Goal: Transaction & Acquisition: Purchase product/service

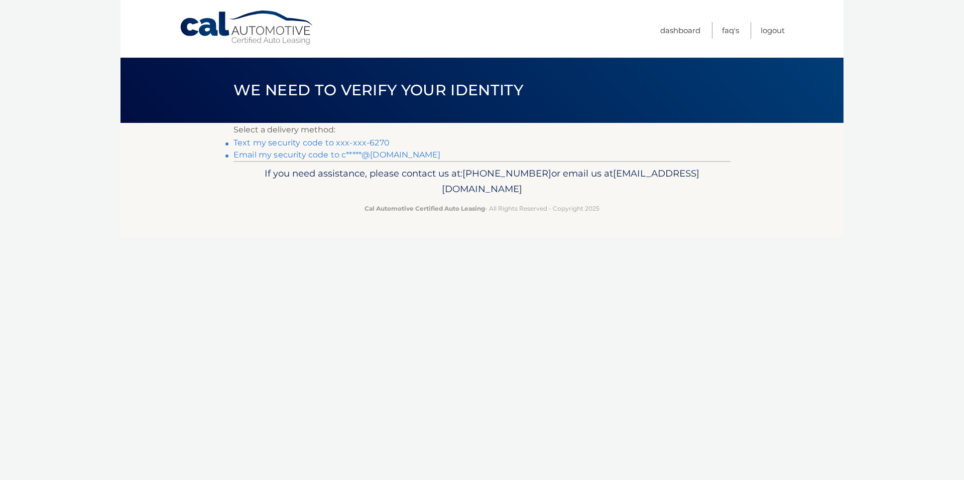
click at [276, 142] on link "Text my security code to xxx-xxx-6270" at bounding box center [311, 143] width 156 height 10
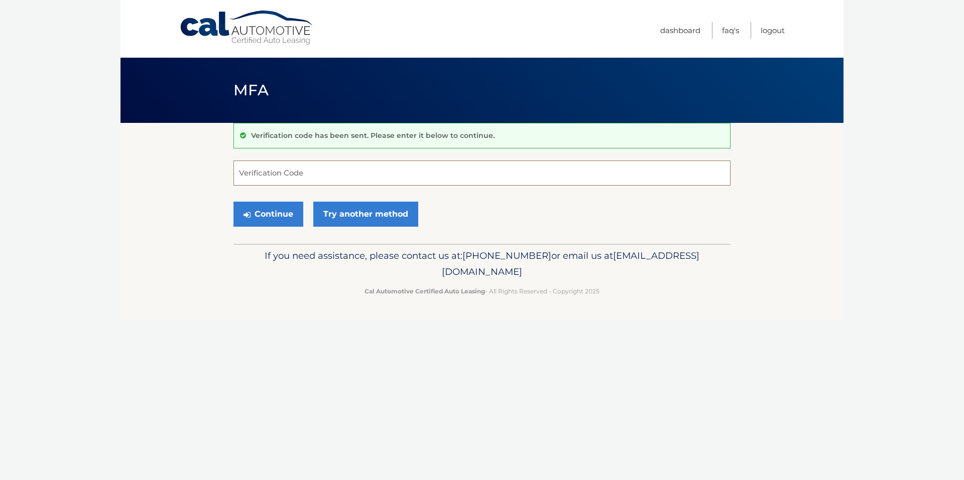
click at [354, 176] on input "Verification Code" at bounding box center [481, 173] width 497 height 25
type input "447093"
click at [294, 212] on button "Continue" at bounding box center [268, 214] width 70 height 25
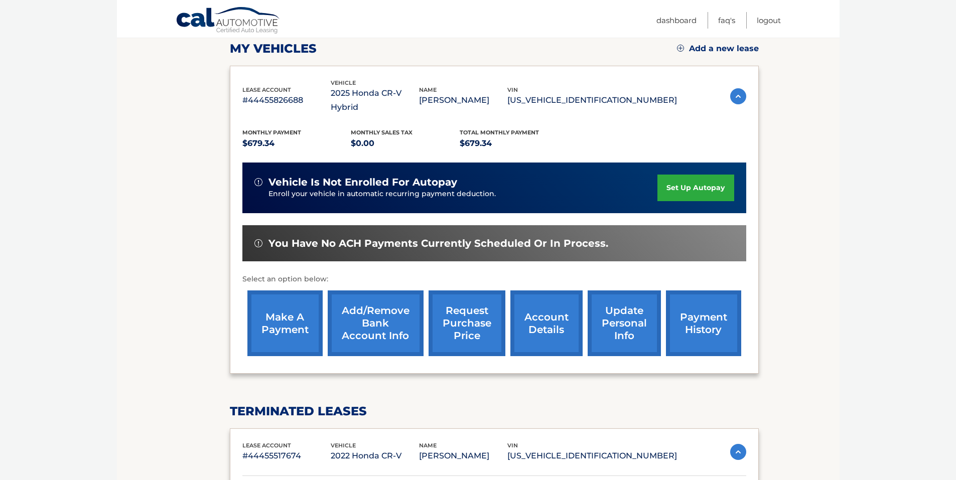
scroll to position [201, 0]
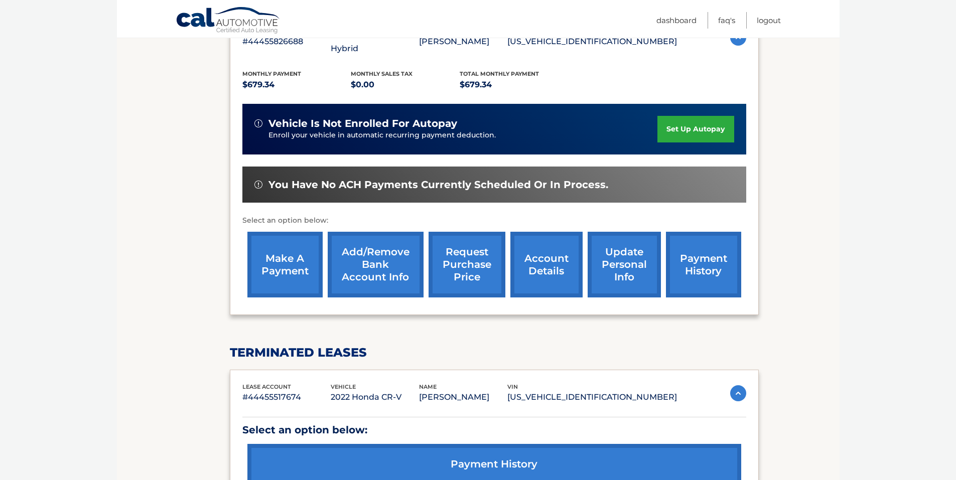
click at [269, 261] on link "make a payment" at bounding box center [284, 265] width 75 height 66
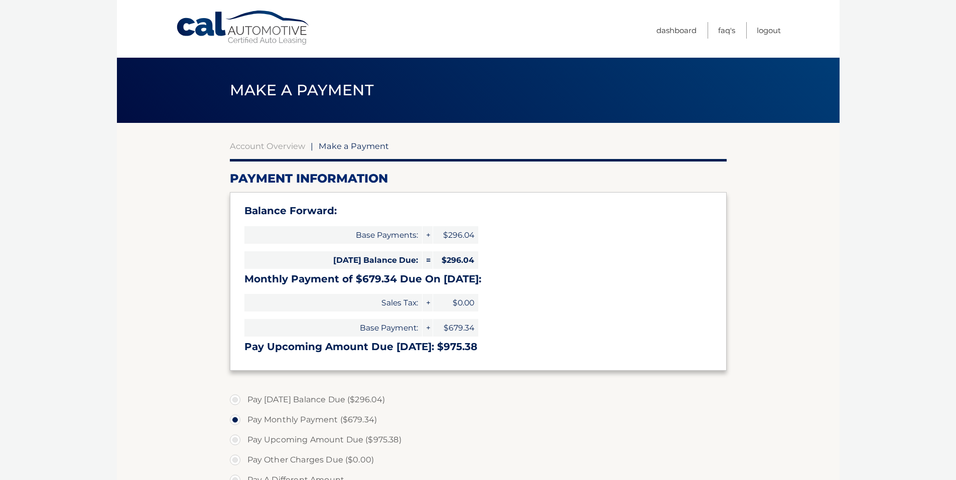
select select "OWZmYTg4NzMtZjdmMy00YTMxLWFlMzctNDBjZThlMTcwYzBk"
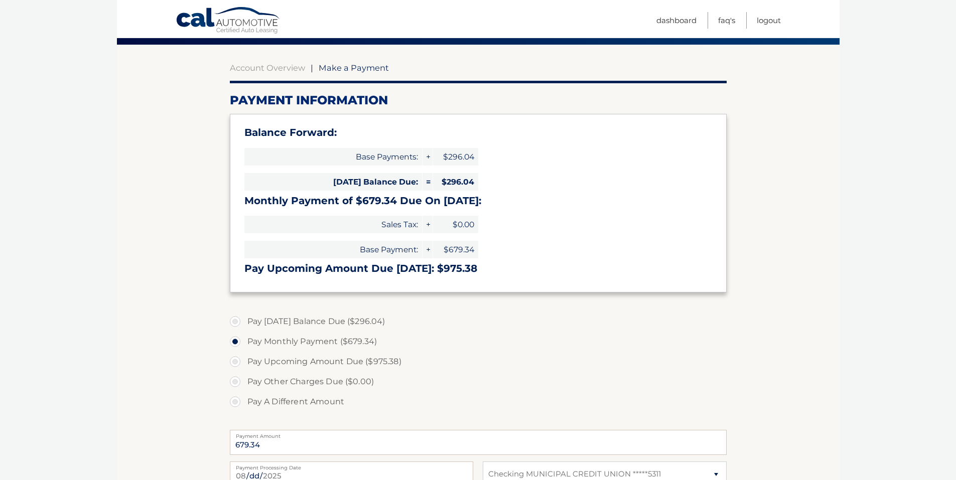
scroll to position [100, 0]
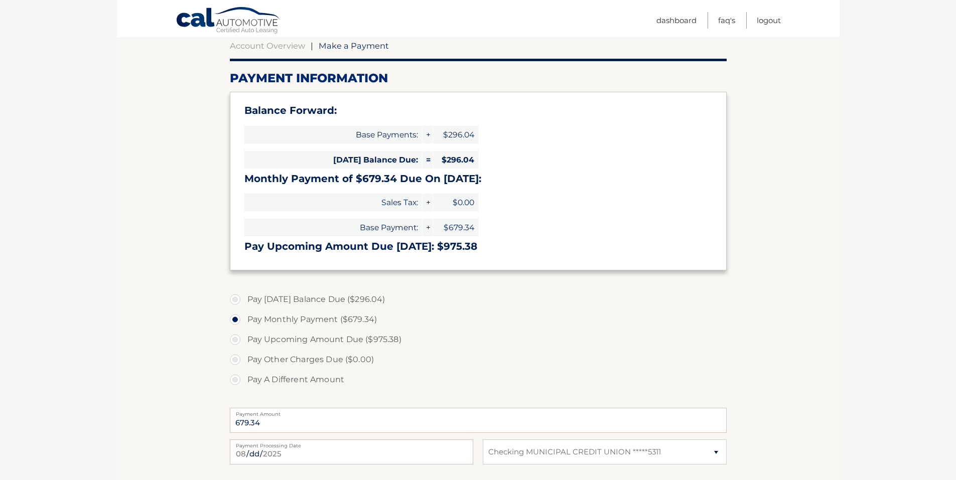
click at [235, 378] on label "Pay A Different Amount" at bounding box center [478, 380] width 497 height 20
click at [235, 378] on input "Pay A Different Amount" at bounding box center [239, 378] width 10 height 16
radio input "true"
click at [258, 422] on input "Payment Amount" at bounding box center [478, 420] width 497 height 25
type input "7"
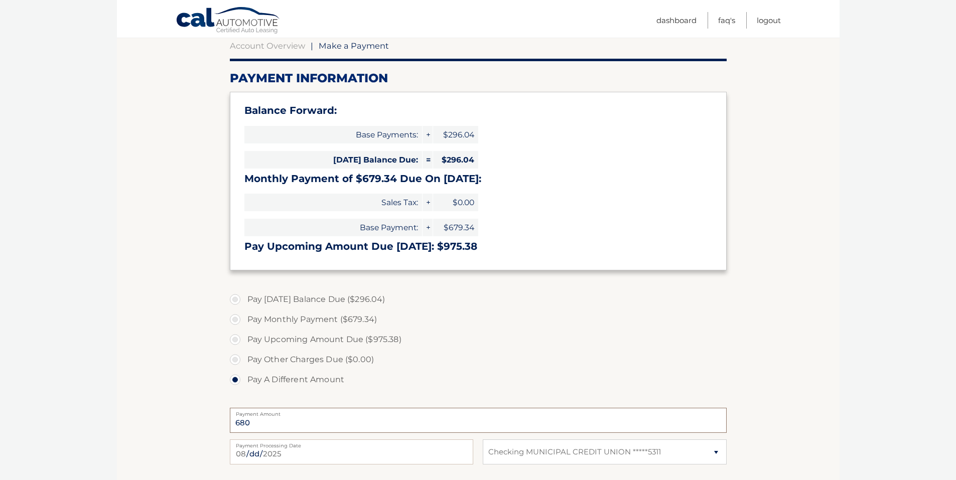
type input "680"
click at [366, 452] on input "2025-08-13" at bounding box center [351, 452] width 243 height 25
click at [710, 351] on label "Pay Other Charges Due ($0.00)" at bounding box center [478, 360] width 497 height 20
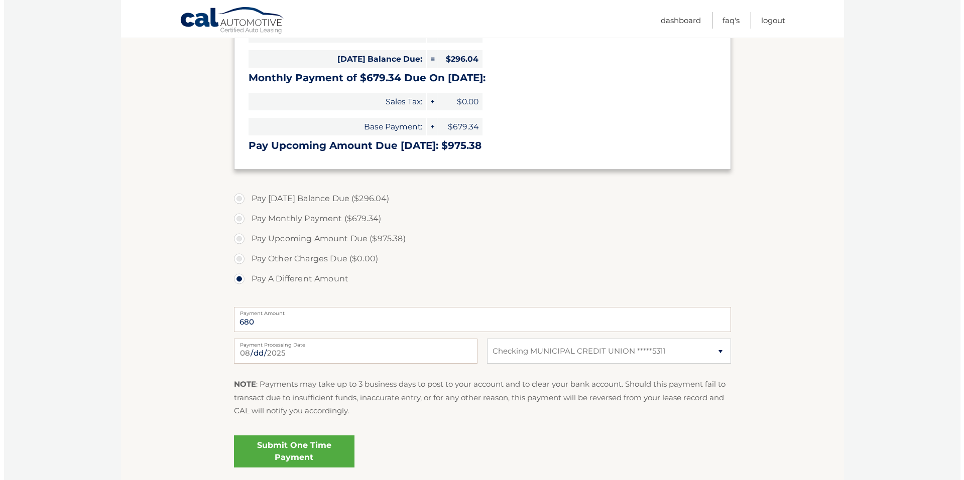
scroll to position [251, 0]
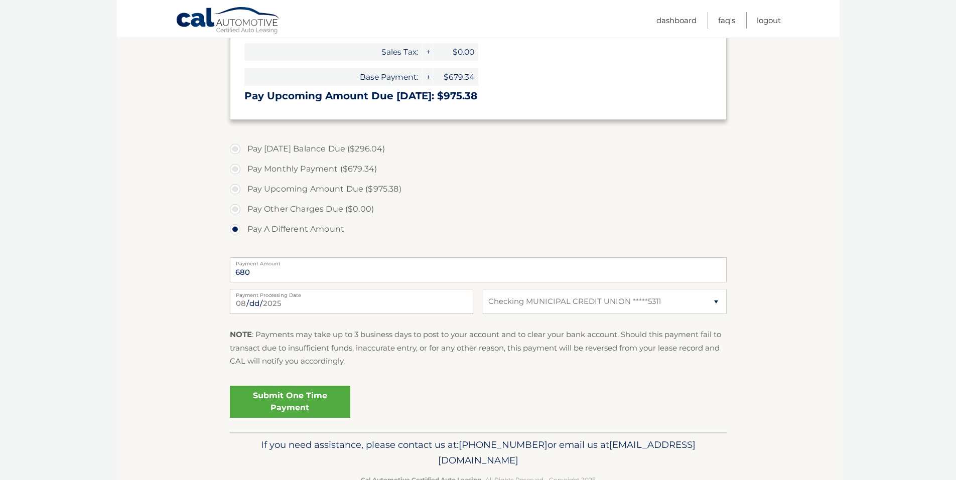
click at [294, 407] on link "Submit One Time Payment" at bounding box center [290, 402] width 120 height 32
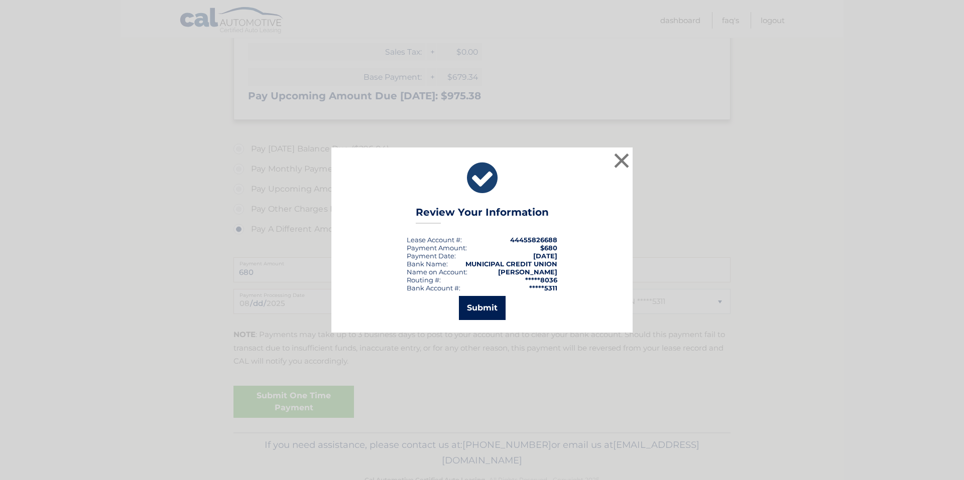
click at [489, 303] on button "Submit" at bounding box center [482, 308] width 47 height 24
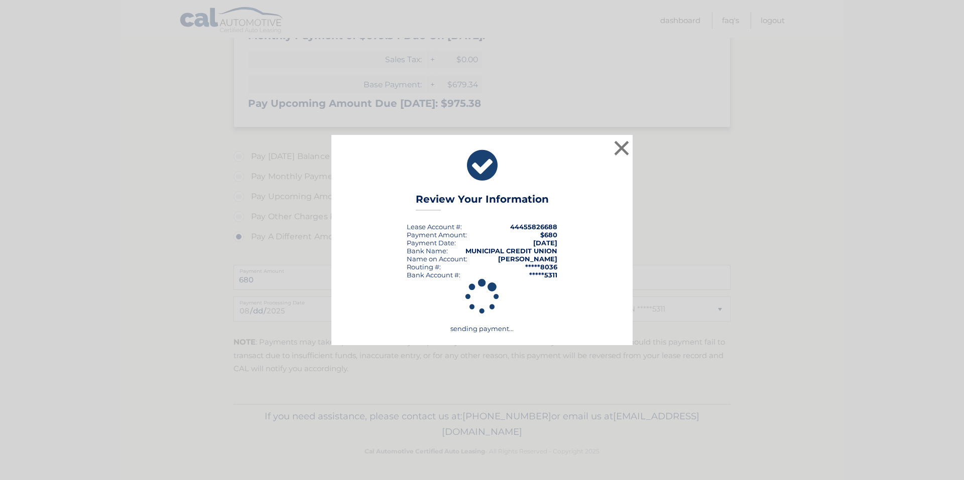
scroll to position [243, 0]
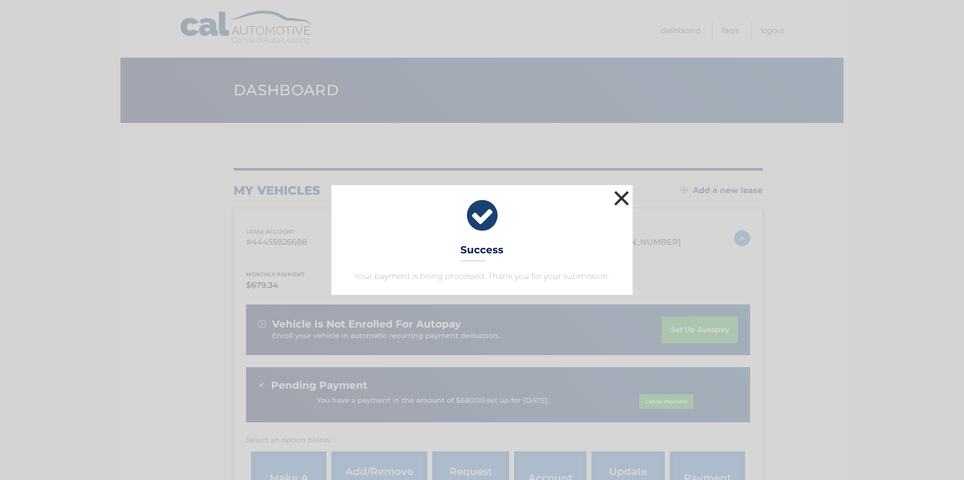
click at [623, 195] on button "×" at bounding box center [621, 198] width 20 height 20
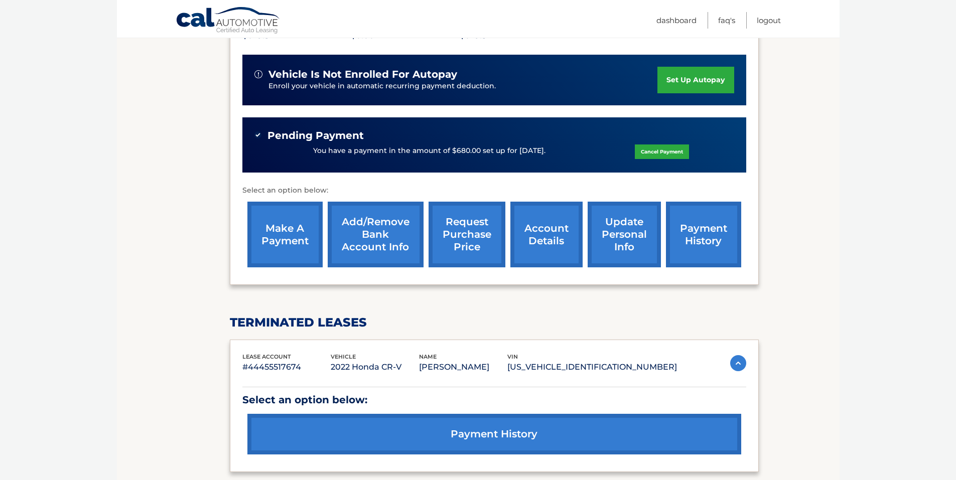
scroll to position [251, 0]
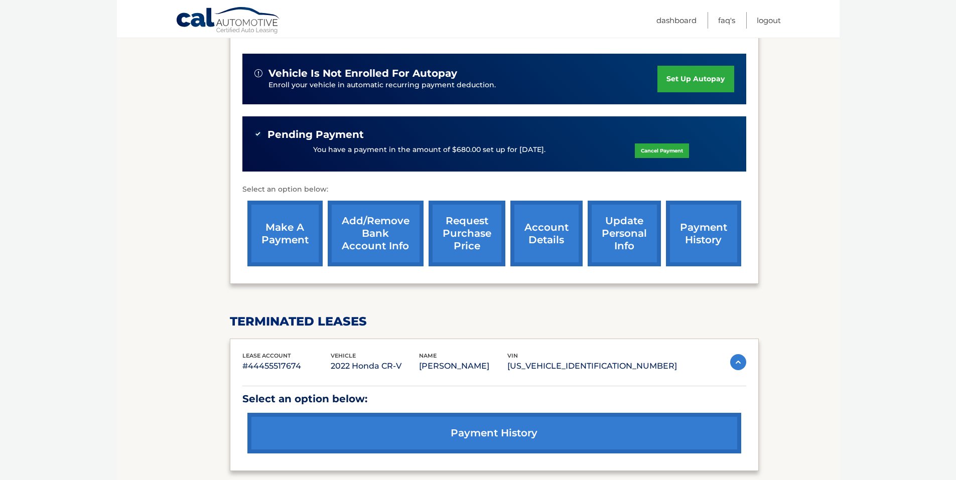
click at [488, 422] on link "payment history" at bounding box center [494, 433] width 494 height 41
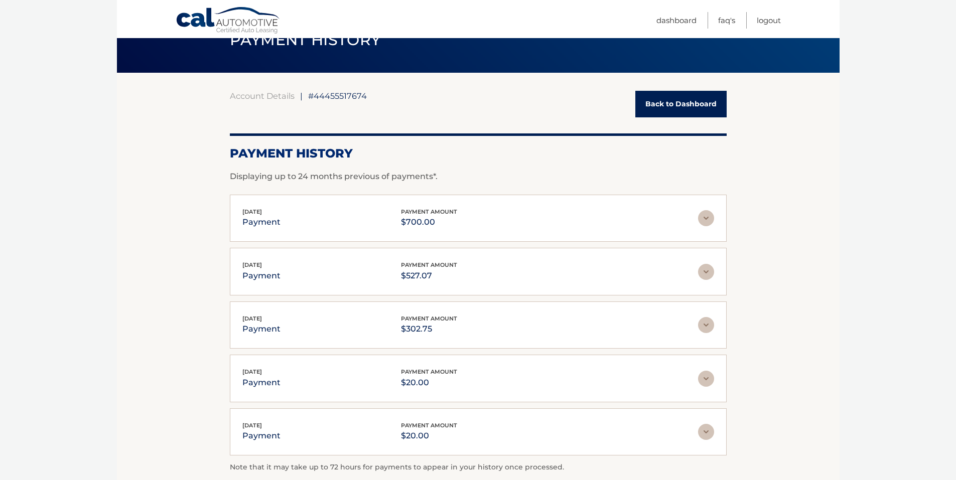
scroll to position [100, 0]
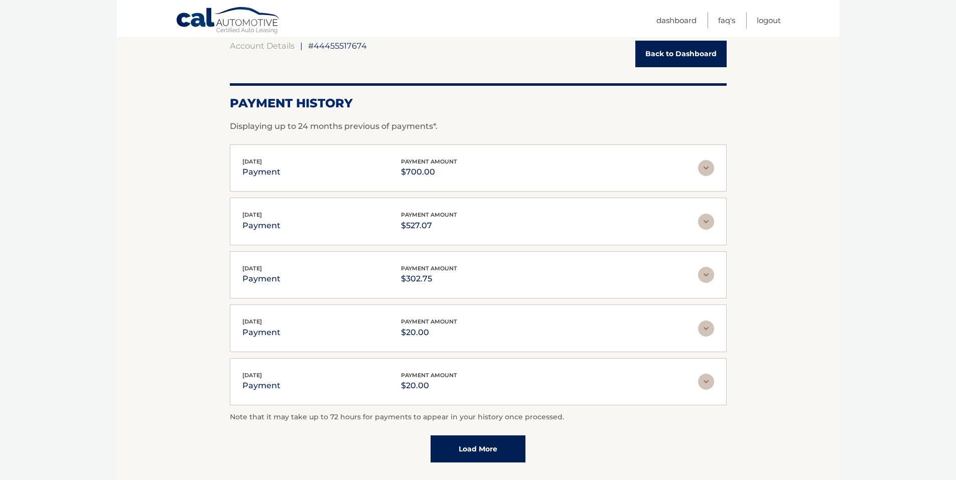
click at [705, 170] on img at bounding box center [706, 168] width 16 height 16
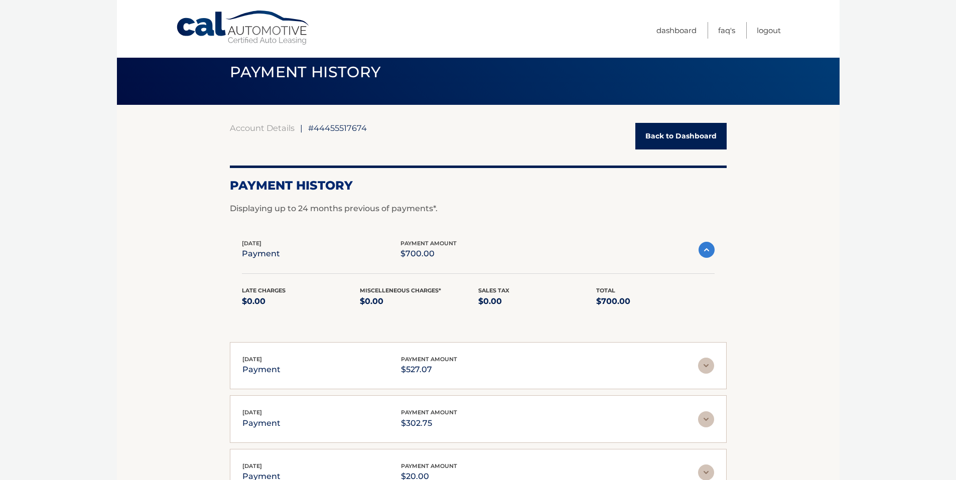
scroll to position [0, 0]
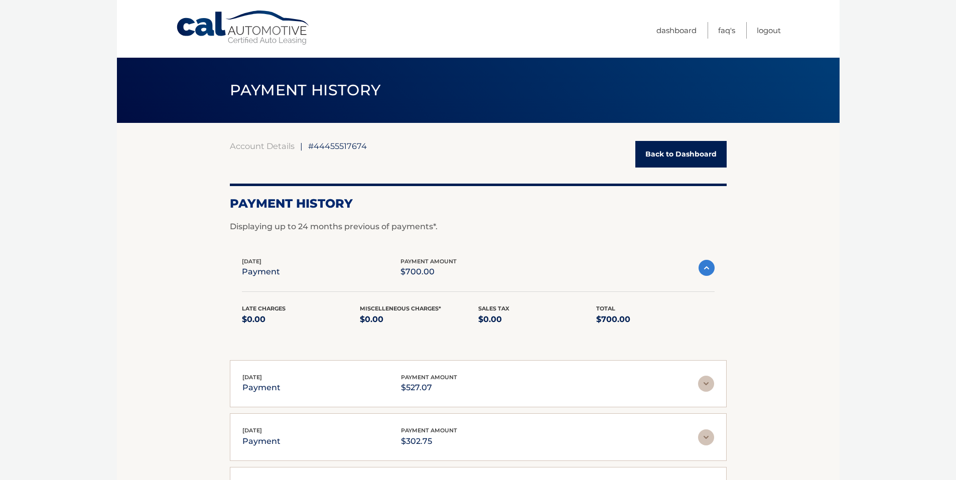
click at [681, 145] on link "Back to Dashboard" at bounding box center [680, 154] width 91 height 27
click at [678, 155] on link "Back to Dashboard" at bounding box center [680, 154] width 91 height 27
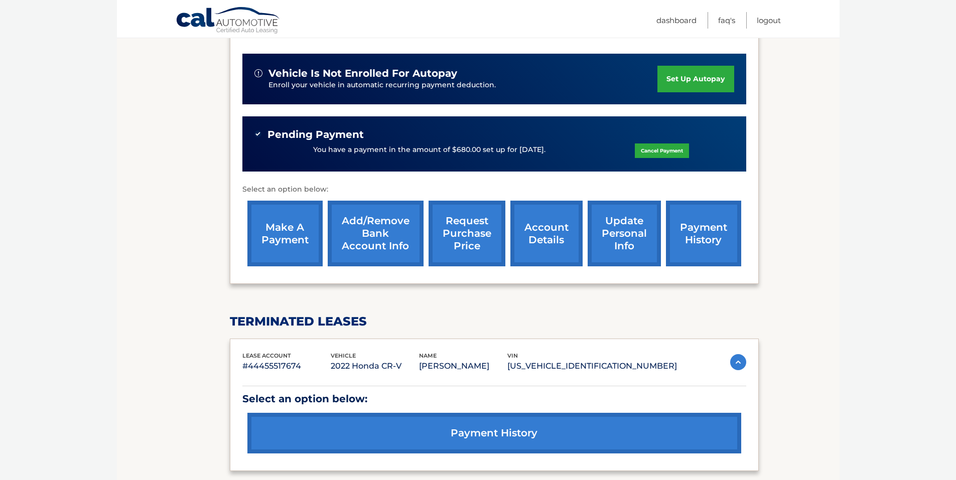
scroll to position [201, 0]
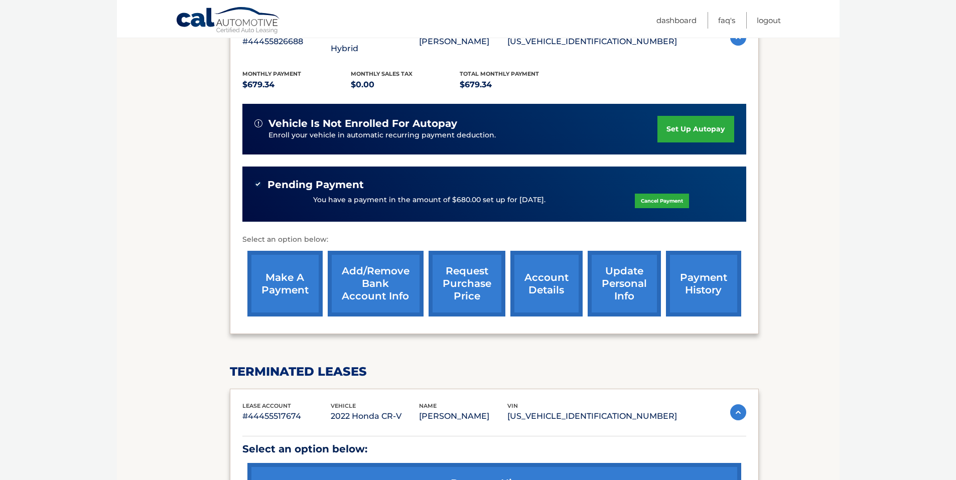
click at [736, 269] on link "payment history" at bounding box center [703, 284] width 75 height 66
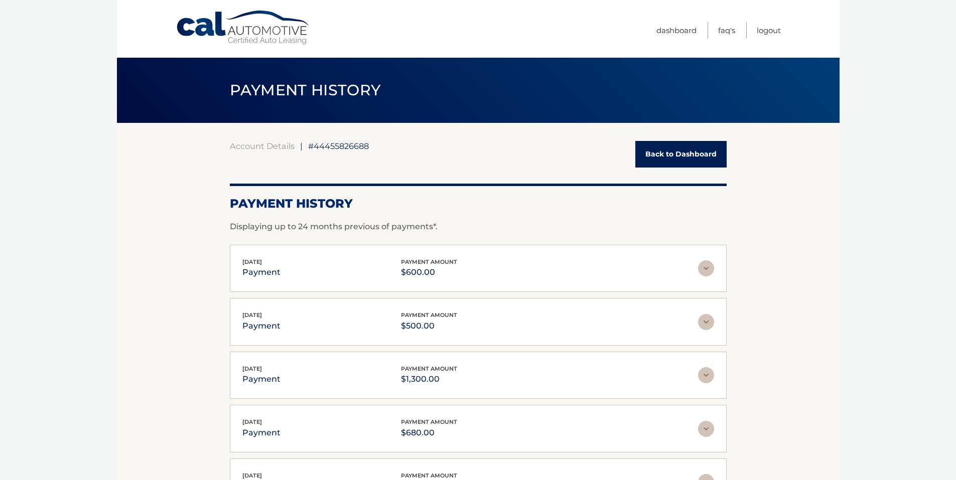
click at [720, 271] on div "[DATE] payment payment amount $600.00 Late Charges $0.00 Miscelleneous Charges*…" at bounding box center [478, 269] width 497 height 48
click at [706, 270] on img at bounding box center [706, 269] width 16 height 16
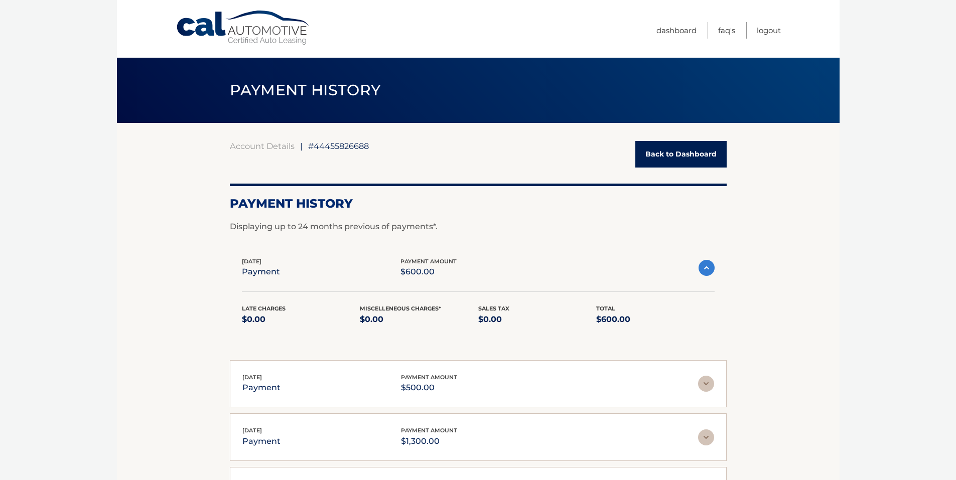
click at [702, 385] on img at bounding box center [706, 384] width 16 height 16
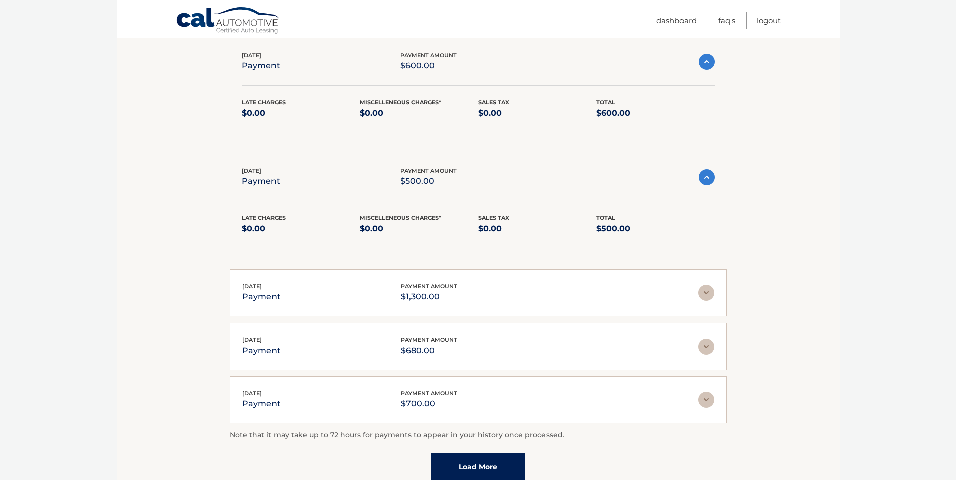
scroll to position [251, 0]
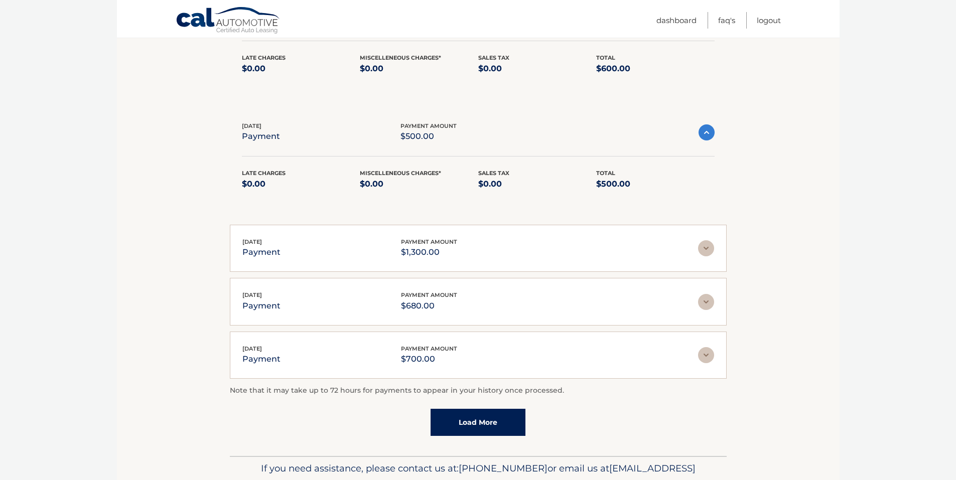
click at [711, 358] on img at bounding box center [706, 355] width 16 height 16
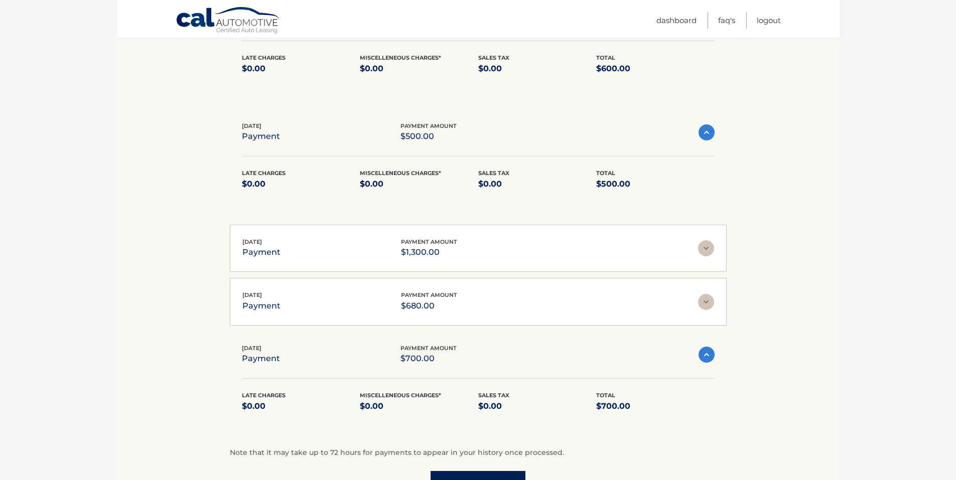
click at [711, 299] on img at bounding box center [706, 302] width 16 height 16
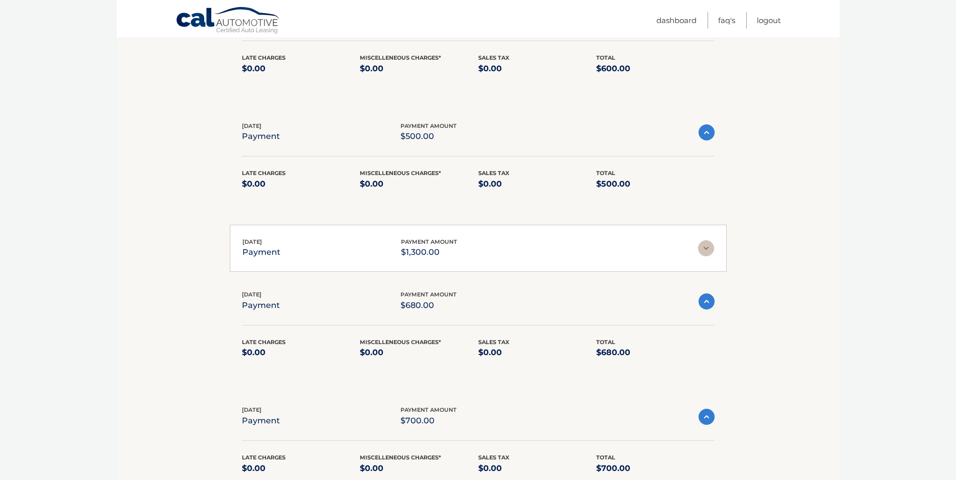
click at [706, 252] on img at bounding box center [706, 248] width 16 height 16
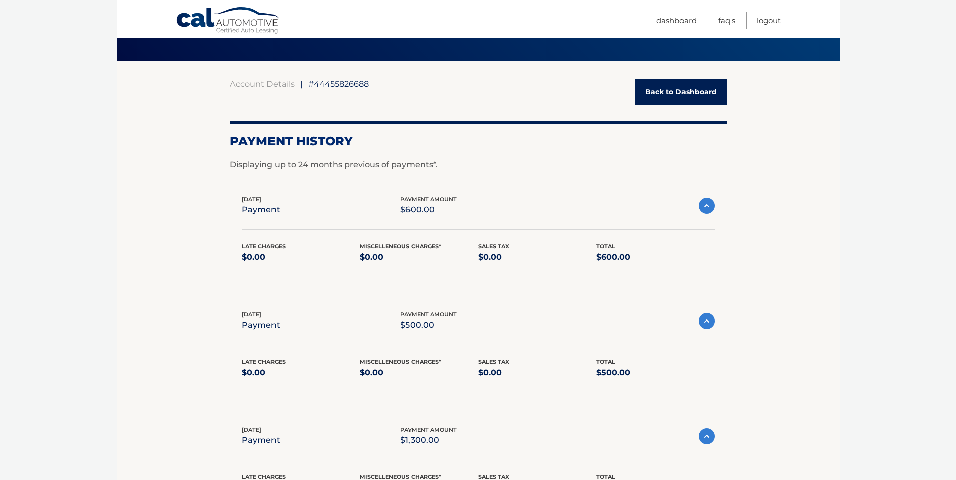
scroll to position [50, 0]
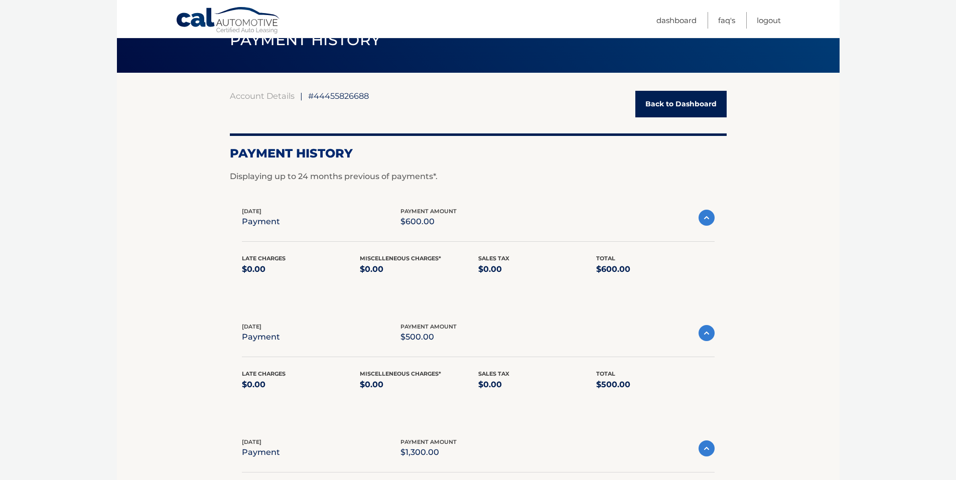
click at [667, 109] on link "Back to Dashboard" at bounding box center [680, 104] width 91 height 27
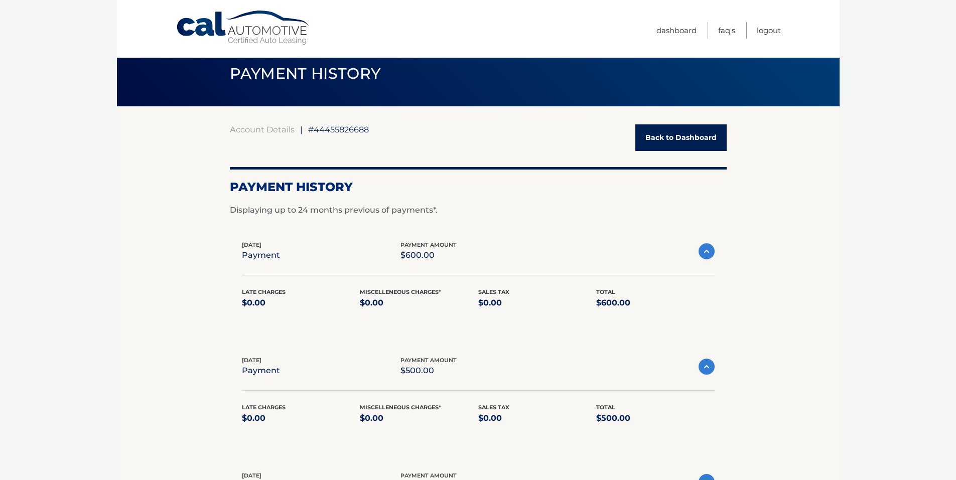
scroll to position [0, 0]
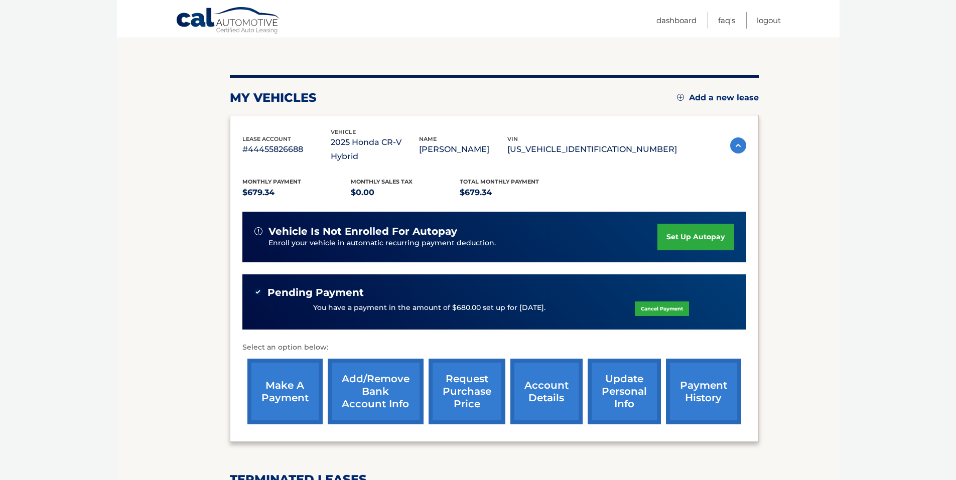
scroll to position [100, 0]
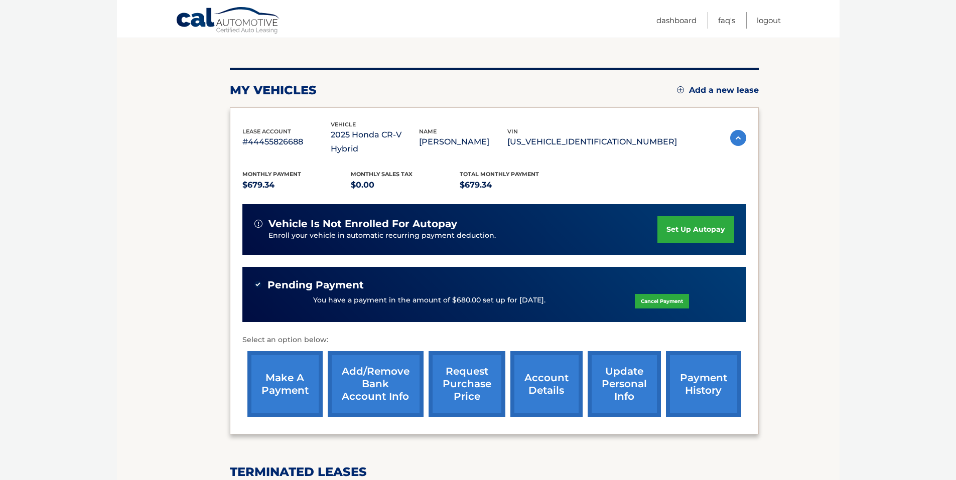
click at [456, 355] on link "request purchase price" at bounding box center [467, 384] width 77 height 66
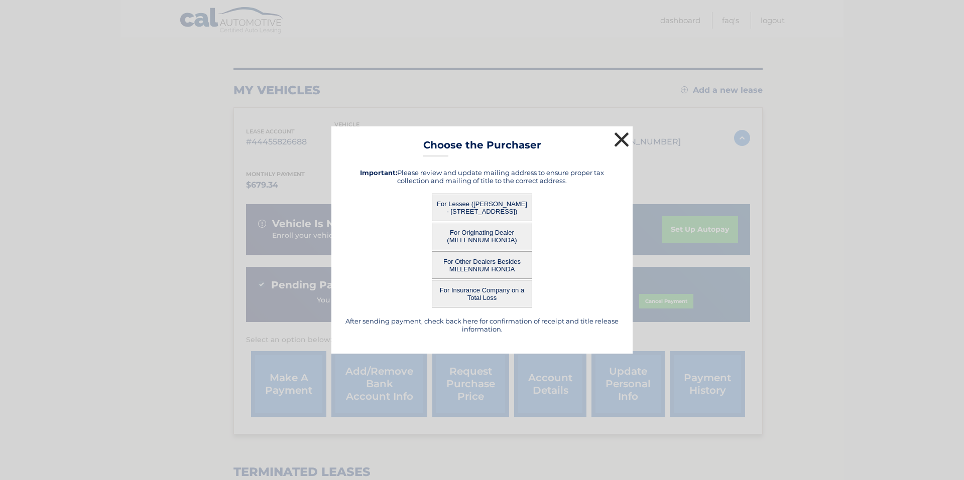
drag, startPoint x: 625, startPoint y: 141, endPoint x: 472, endPoint y: 221, distance: 172.6
click at [473, 221] on div "× Choose the Purchaser After sending payment, check back here for confirmation …" at bounding box center [481, 239] width 301 height 227
click at [459, 207] on button "For Lessee ([PERSON_NAME] - [STREET_ADDRESS])" at bounding box center [482, 208] width 100 height 28
click at [622, 143] on button "×" at bounding box center [621, 140] width 20 height 20
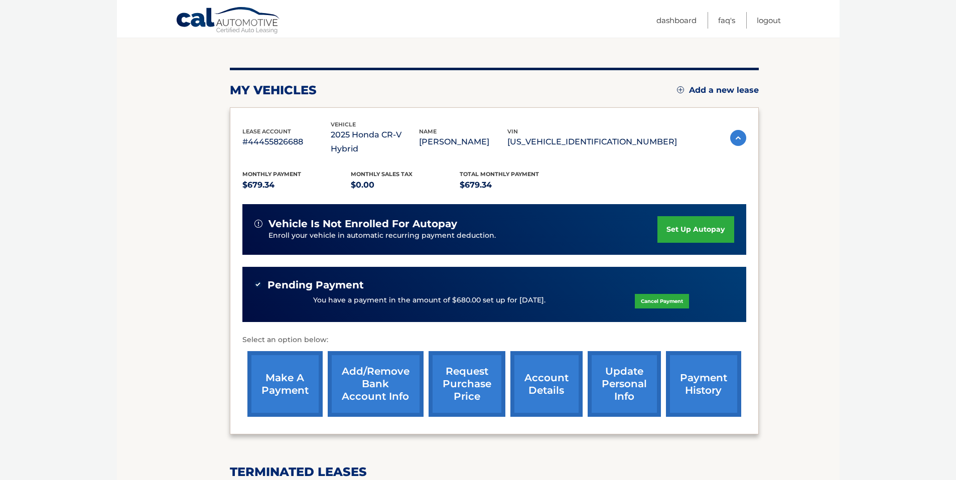
click at [538, 370] on link "account details" at bounding box center [546, 384] width 72 height 66
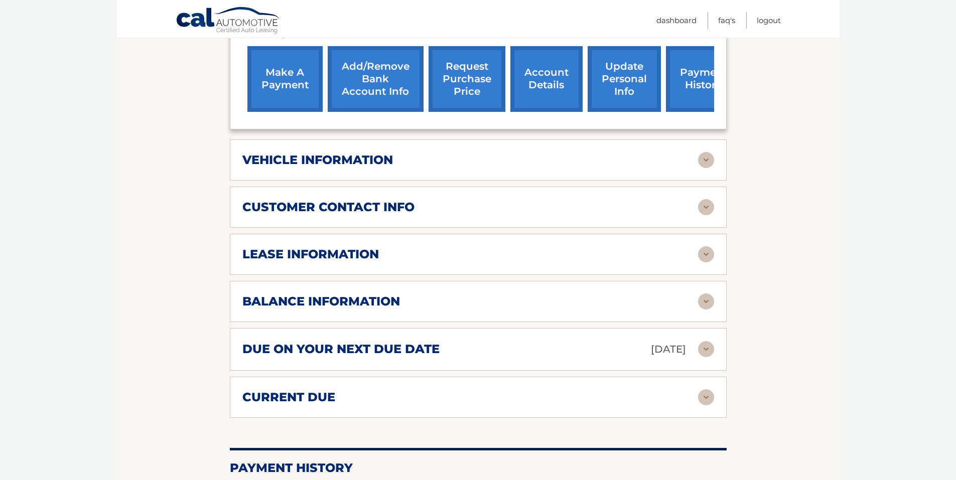
scroll to position [402, 0]
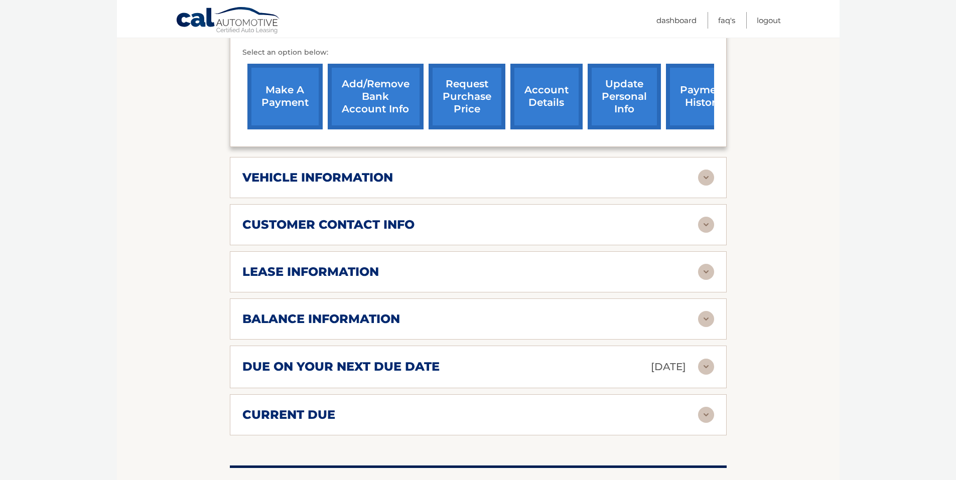
click at [705, 407] on img at bounding box center [706, 415] width 16 height 16
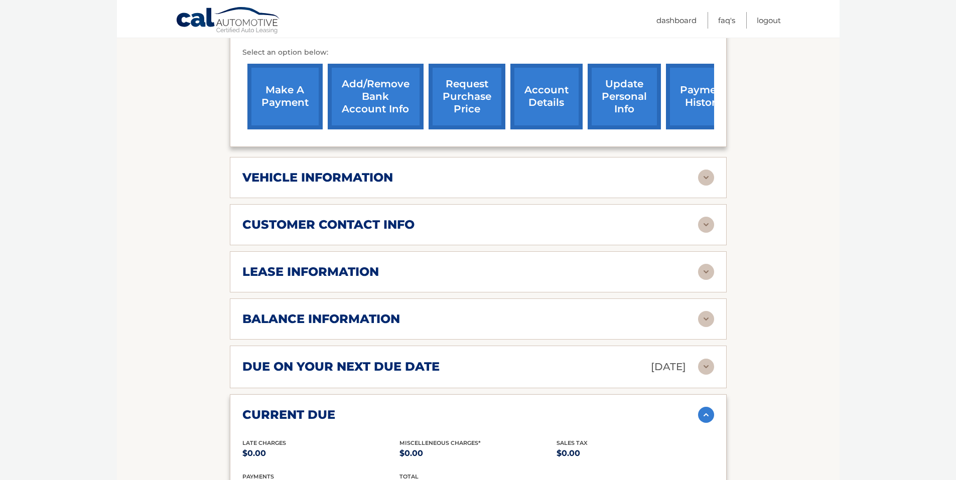
scroll to position [452, 0]
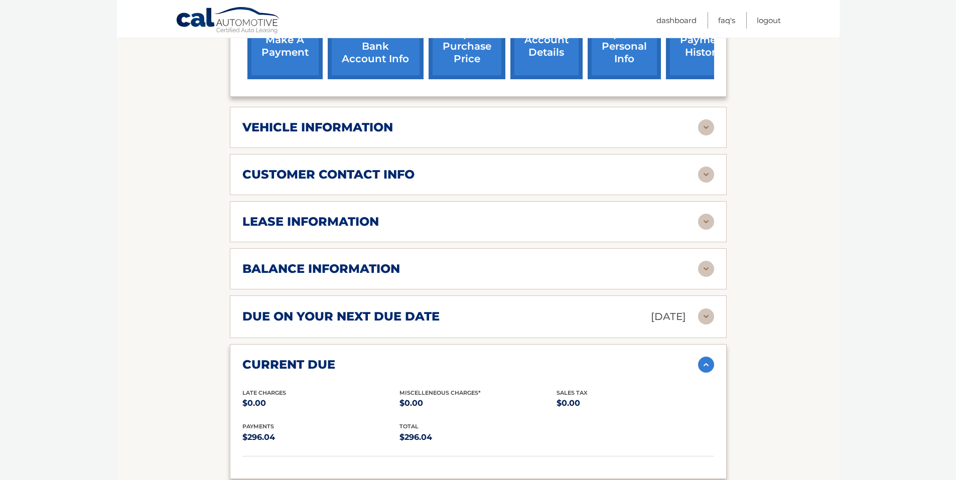
click at [712, 309] on img at bounding box center [706, 317] width 16 height 16
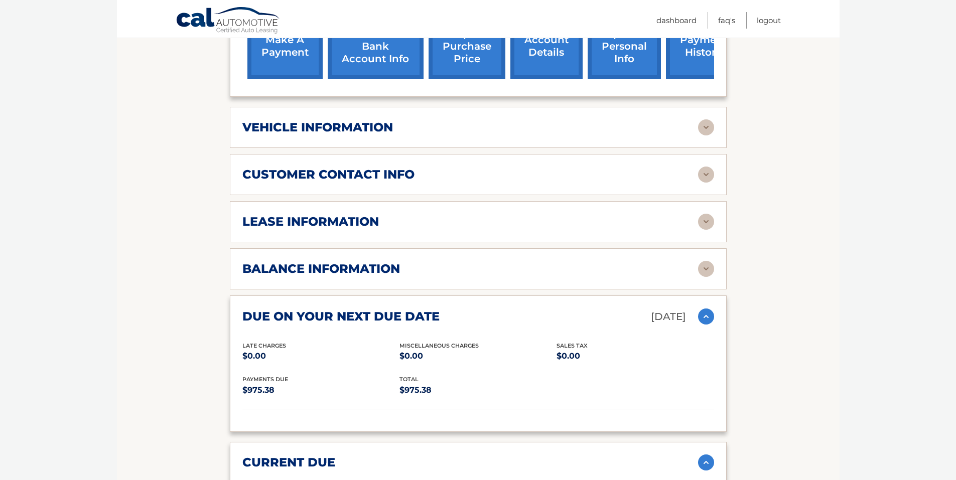
scroll to position [402, 0]
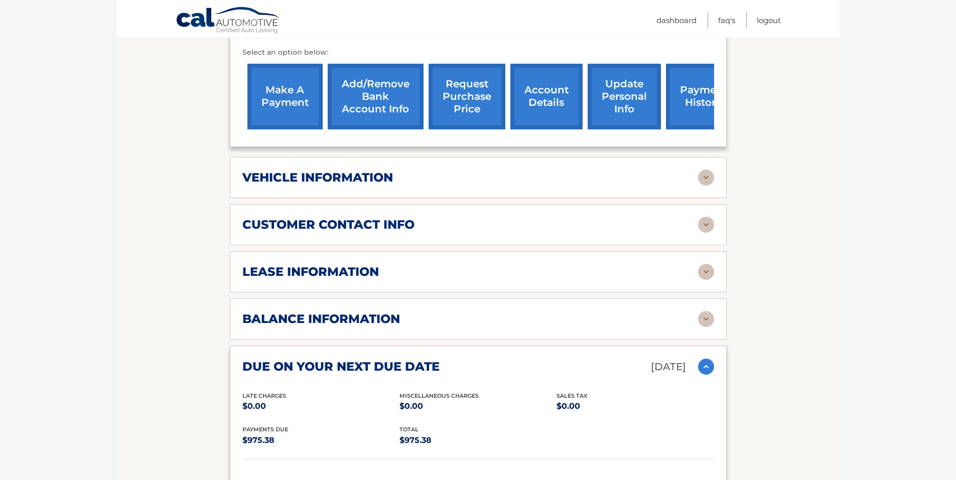
click at [706, 311] on img at bounding box center [706, 319] width 16 height 16
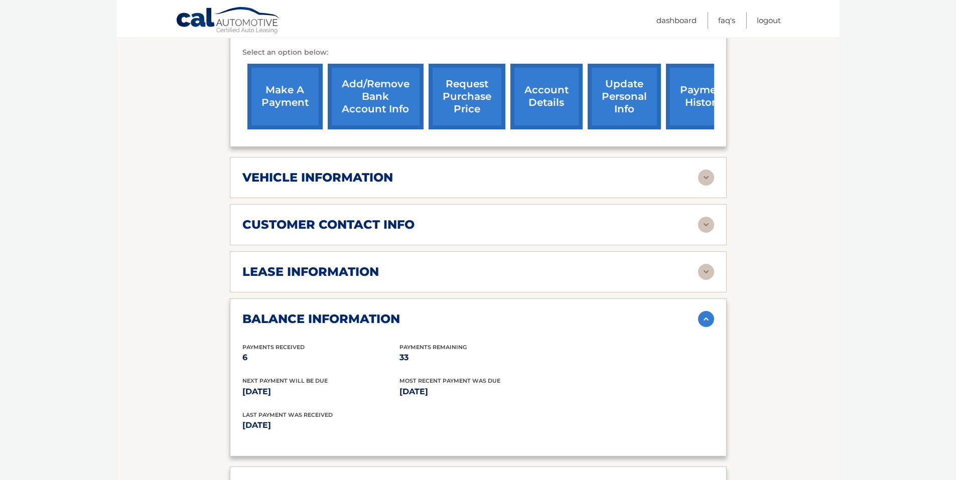
scroll to position [351, 0]
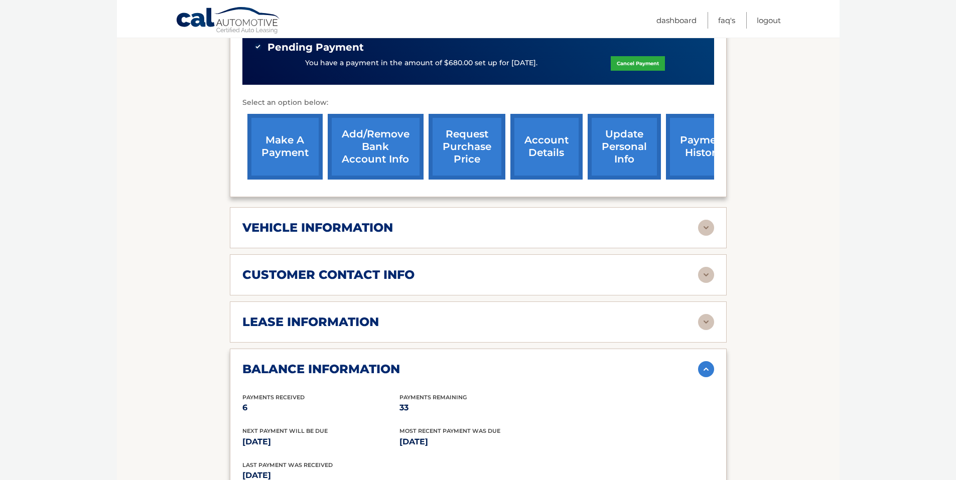
click at [704, 314] on img at bounding box center [706, 322] width 16 height 16
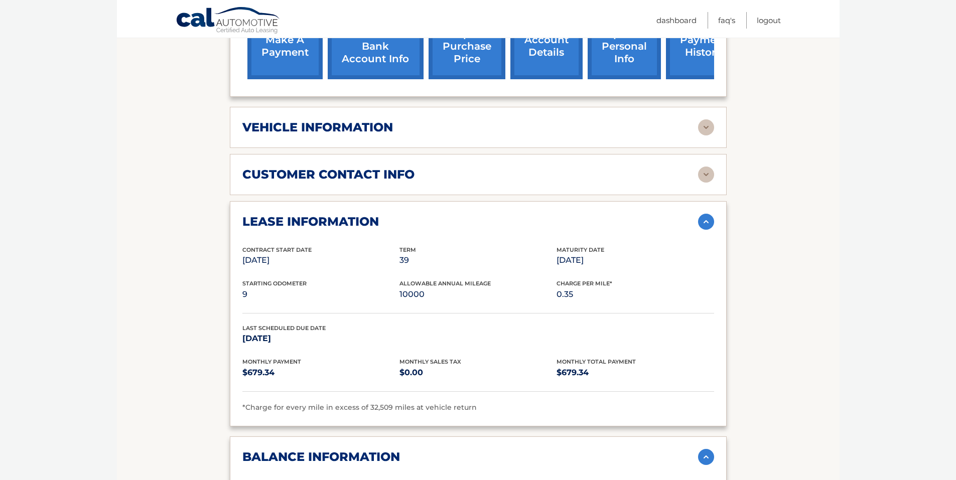
scroll to position [402, 0]
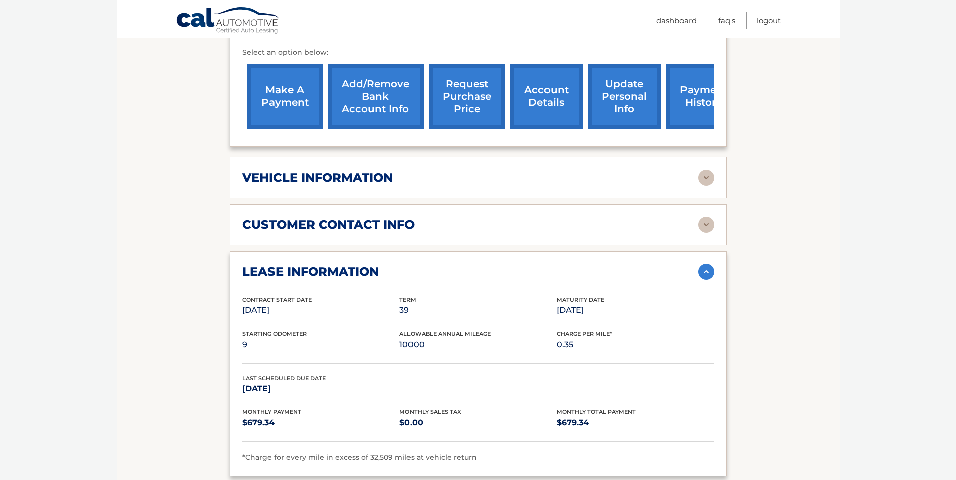
click at [705, 170] on img at bounding box center [706, 178] width 16 height 16
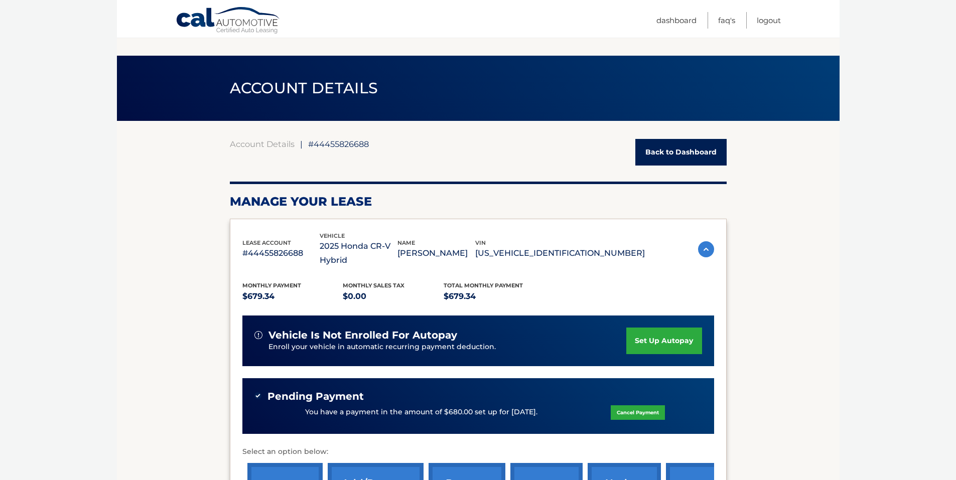
scroll to position [0, 0]
